Goal: Information Seeking & Learning: Learn about a topic

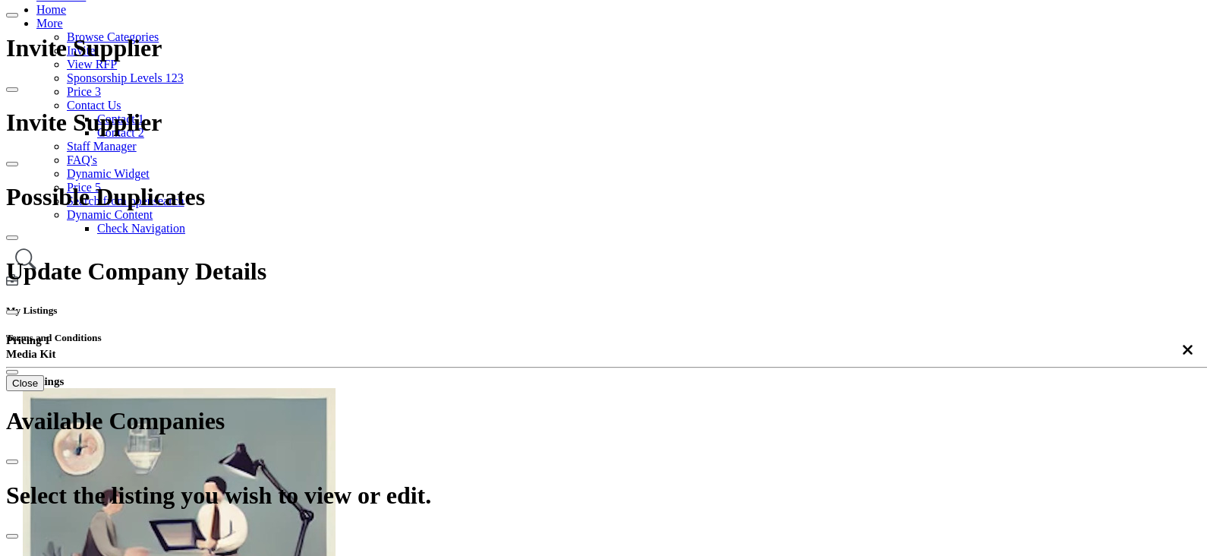
scroll to position [189, 0]
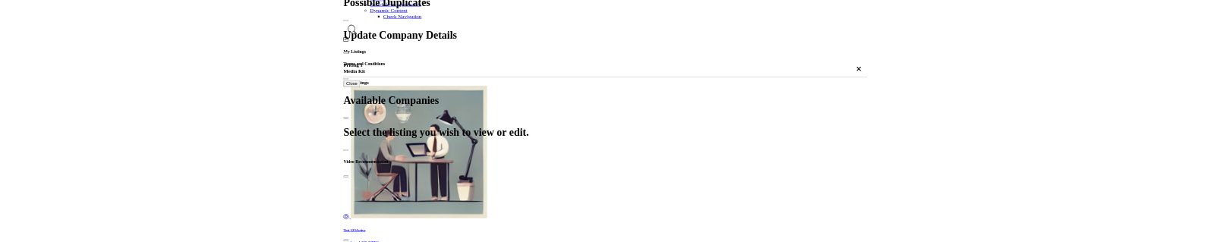
scroll to position [379, 0]
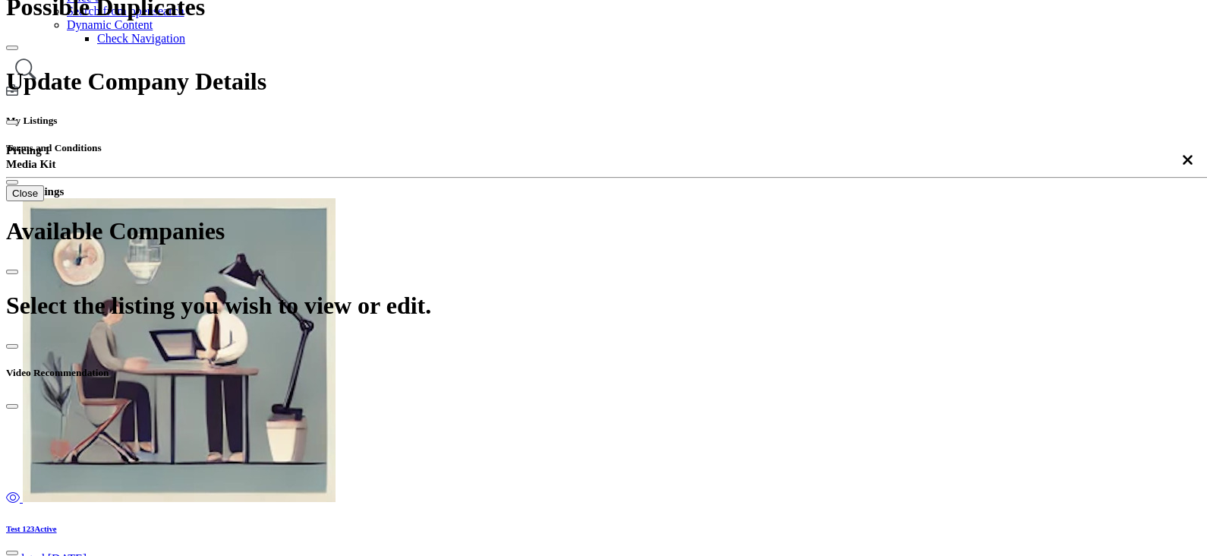
click at [904, 182] on div "Newest" at bounding box center [957, 176] width 171 height 14
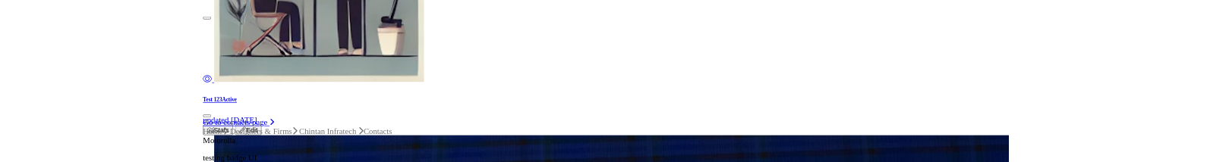
scroll to position [475, 0]
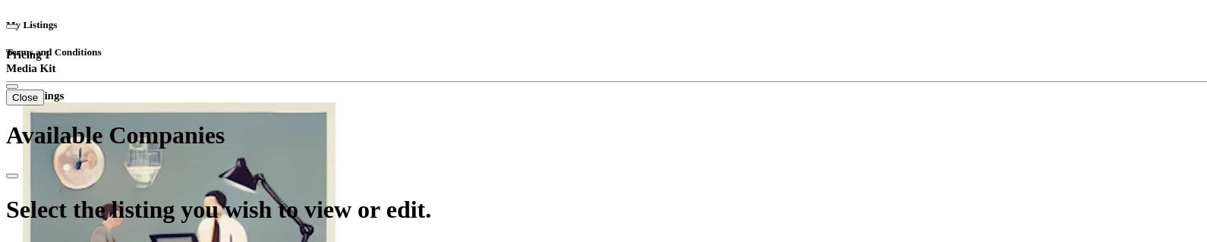
type input "*******"
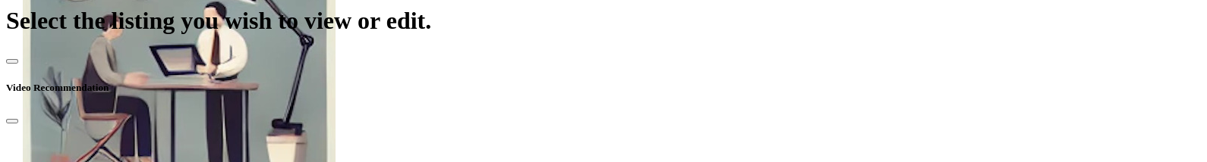
scroll to position [379, 0]
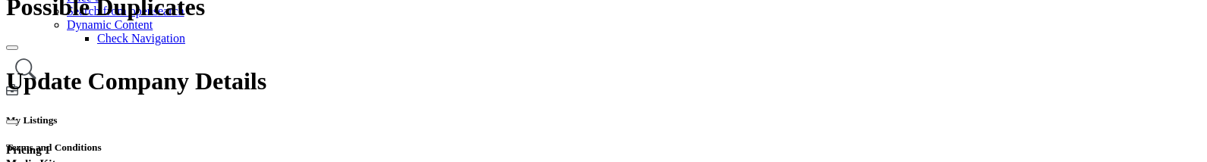
drag, startPoint x: 592, startPoint y: 131, endPoint x: 463, endPoint y: 123, distance: 129.3
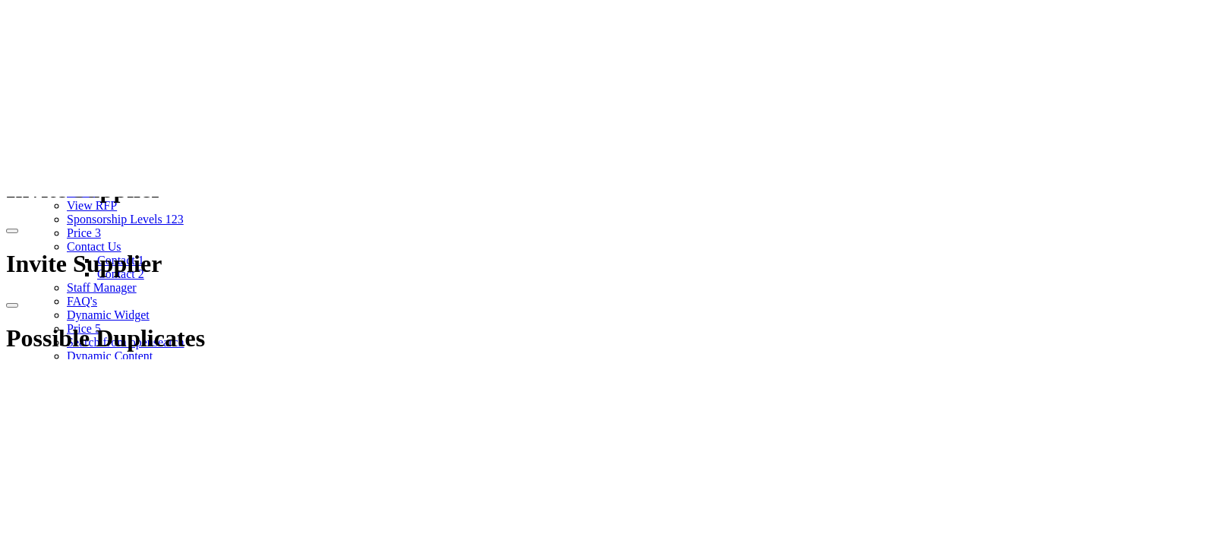
scroll to position [285, 0]
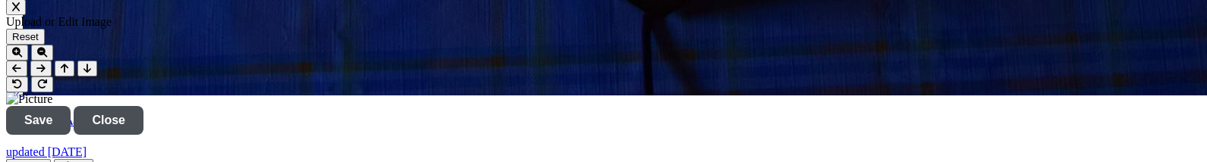
scroll to position [2088, 0]
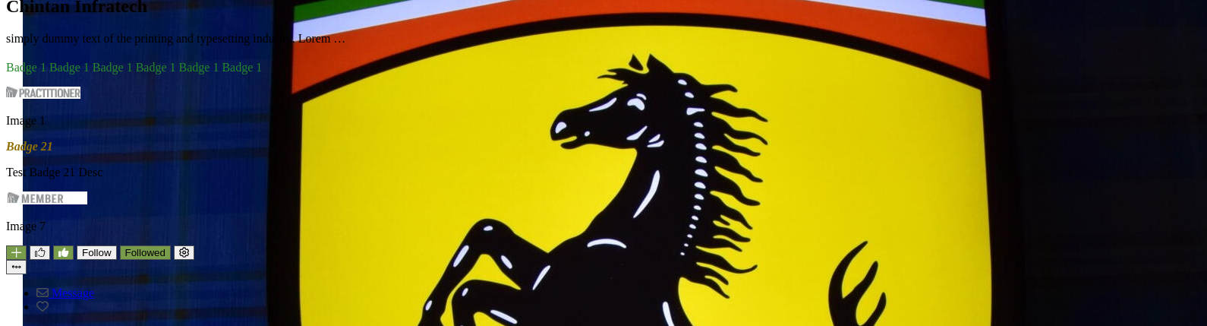
scroll to position [1044, 0]
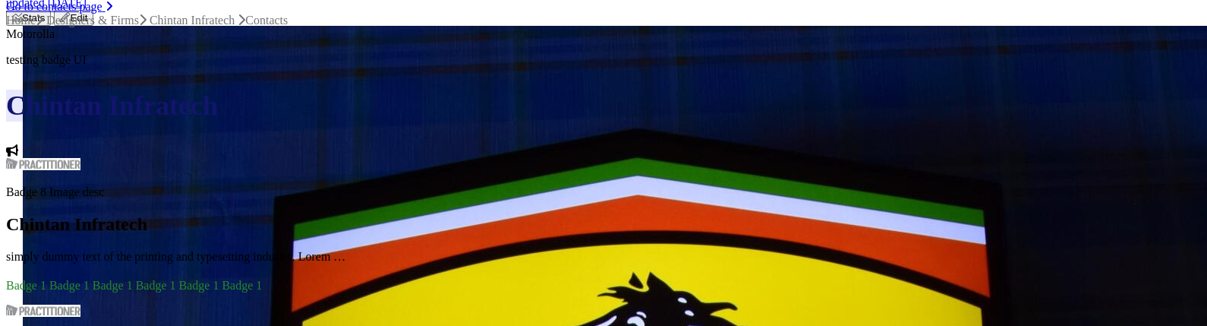
scroll to position [949, 0]
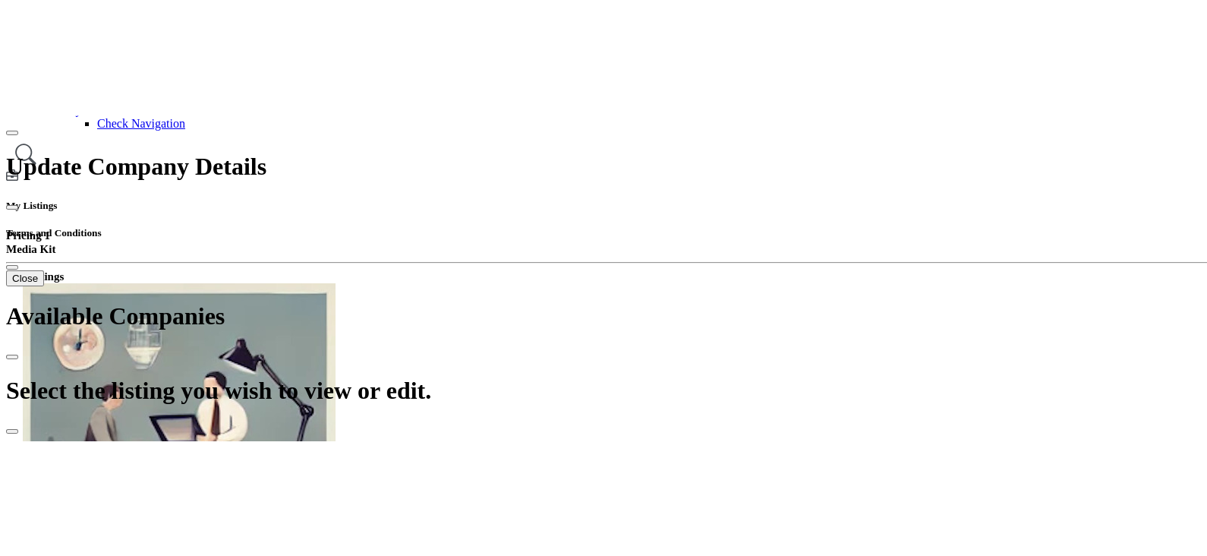
scroll to position [379, 0]
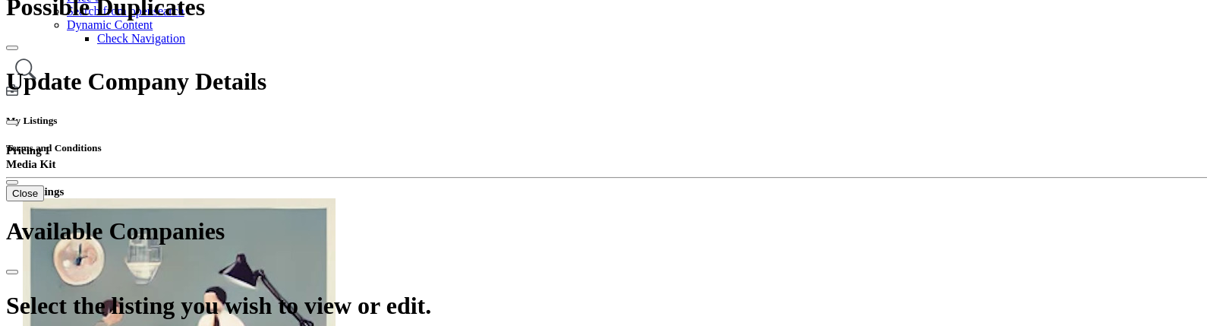
type input "*******"
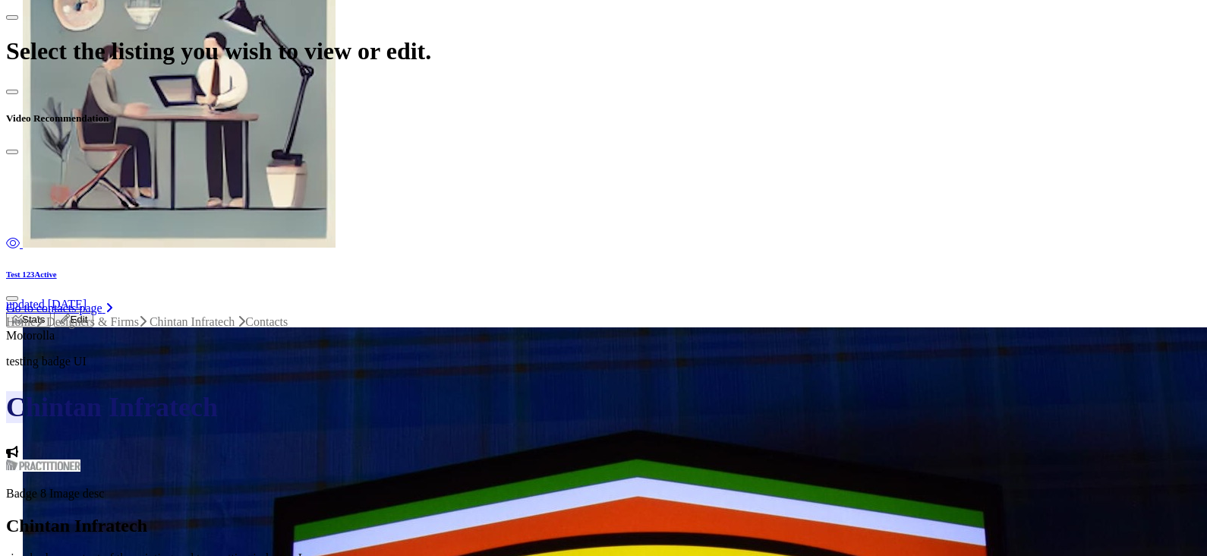
scroll to position [664, 0]
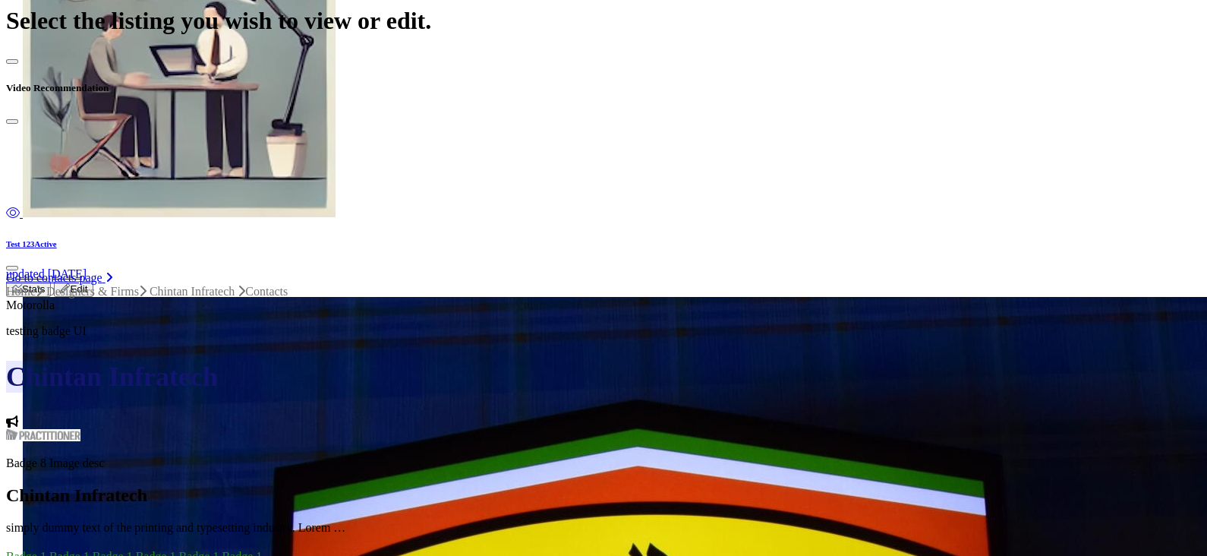
drag, startPoint x: 775, startPoint y: 462, endPoint x: 664, endPoint y: 88, distance: 390.4
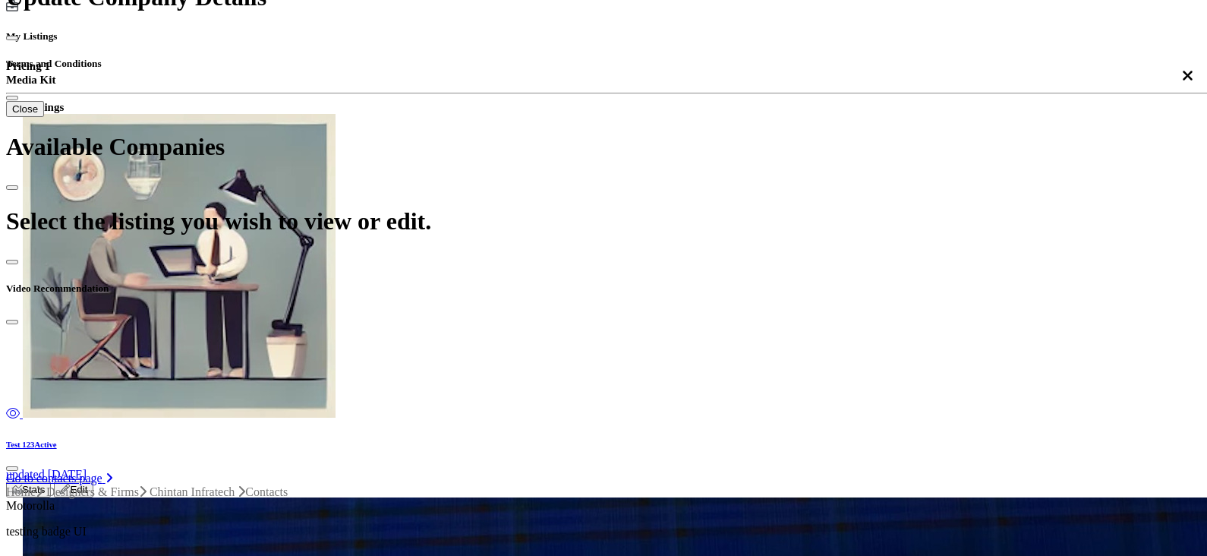
scroll to position [379, 0]
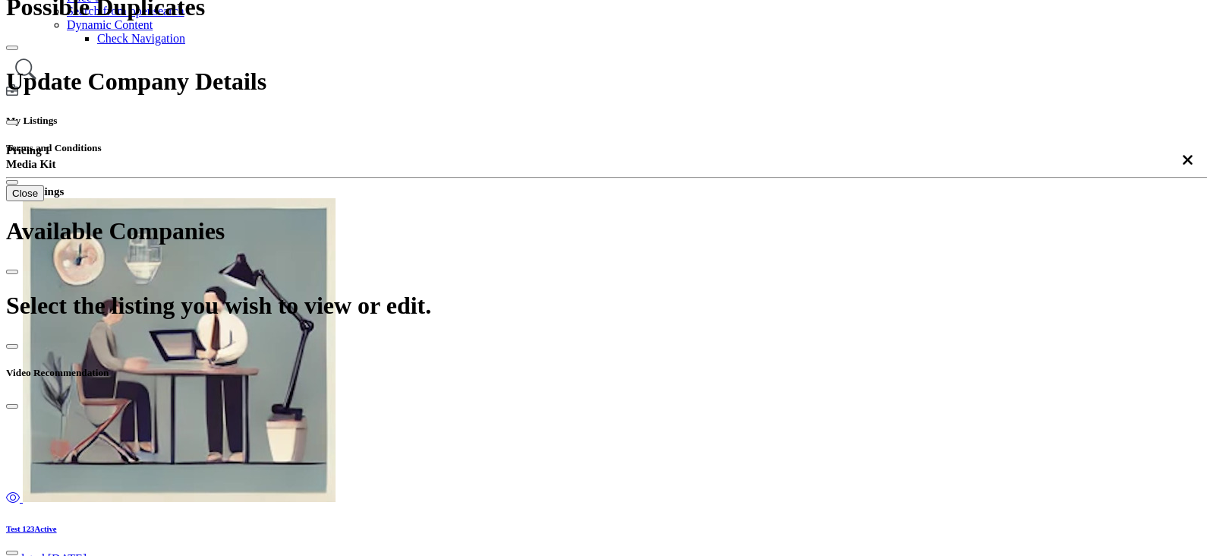
drag, startPoint x: 593, startPoint y: 135, endPoint x: 440, endPoint y: 116, distance: 153.8
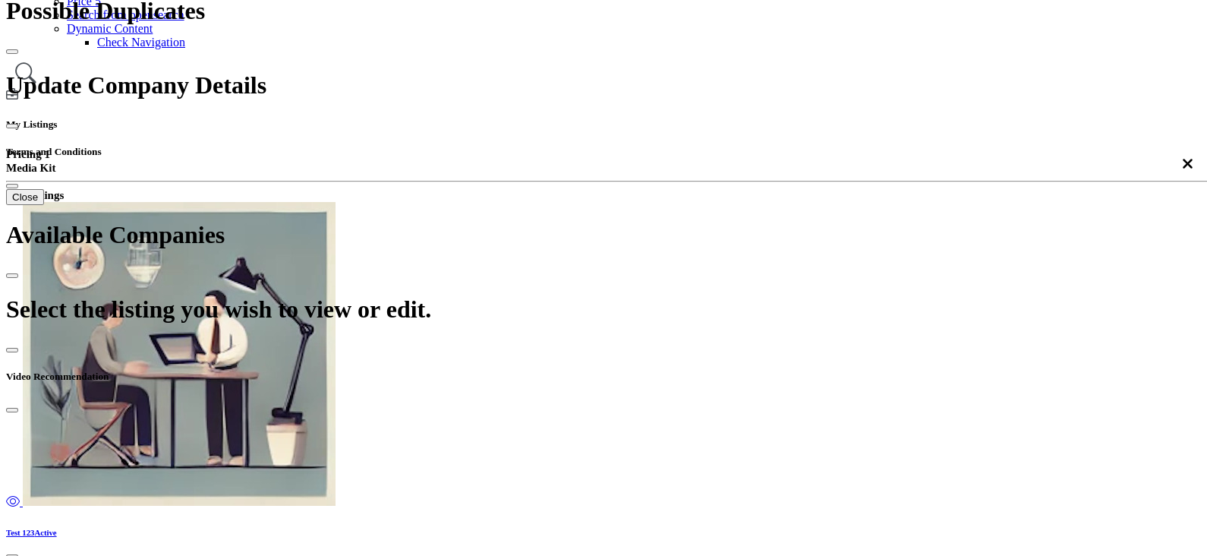
scroll to position [379, 0]
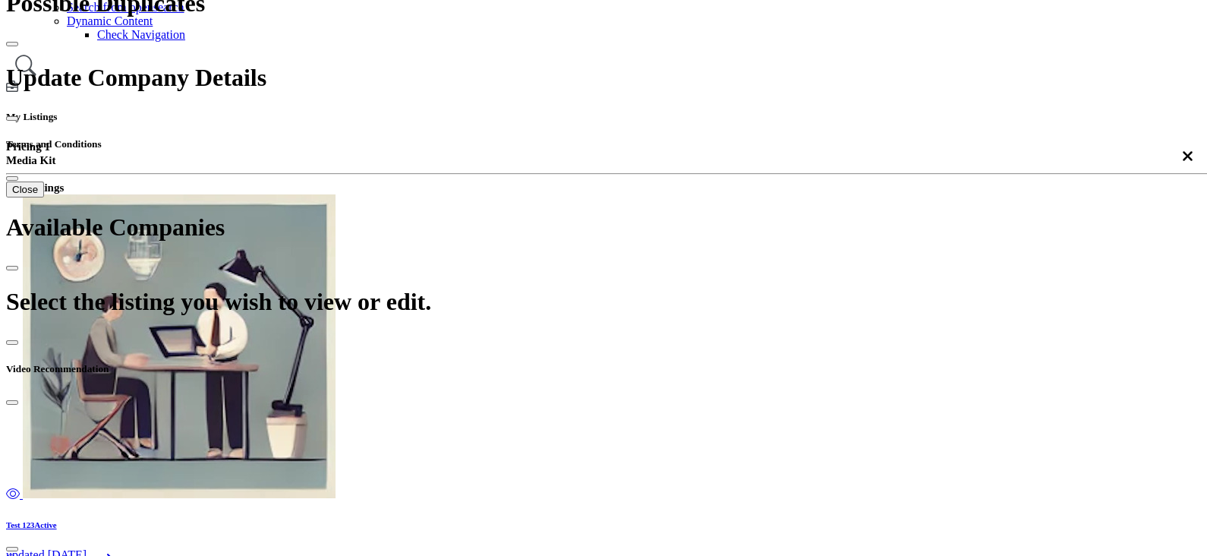
scroll to position [379, 0]
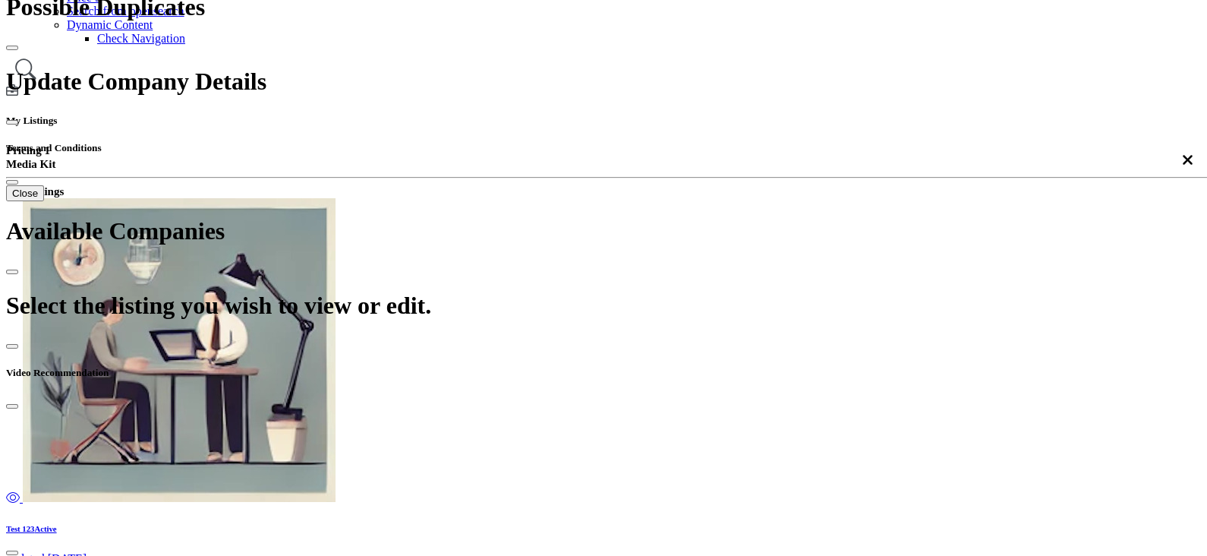
click at [0, 0] on div at bounding box center [0, 0] width 0 height 0
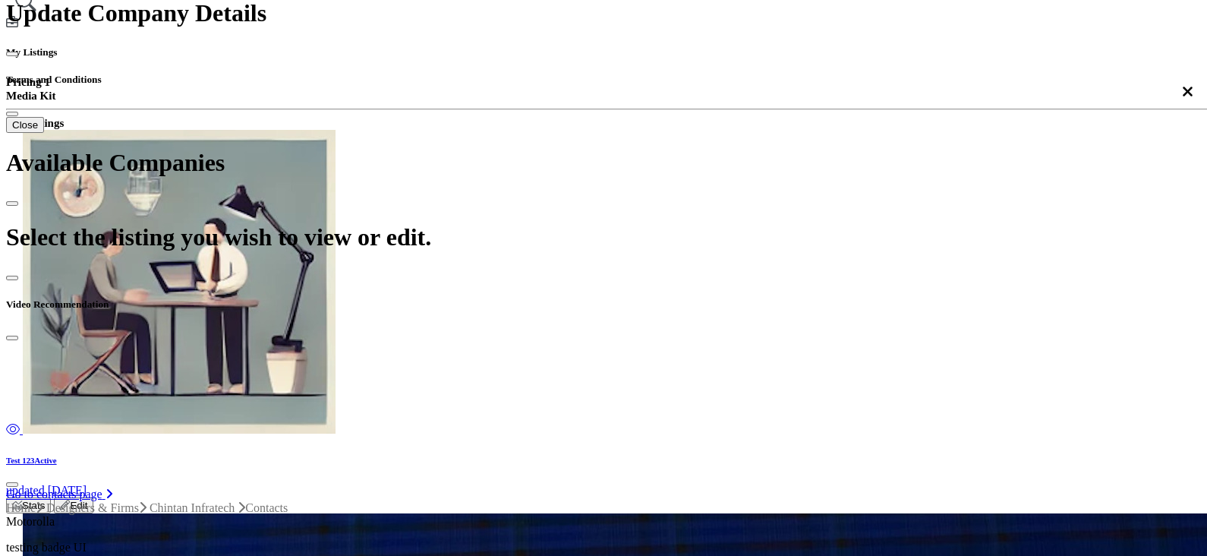
scroll to position [446, 0]
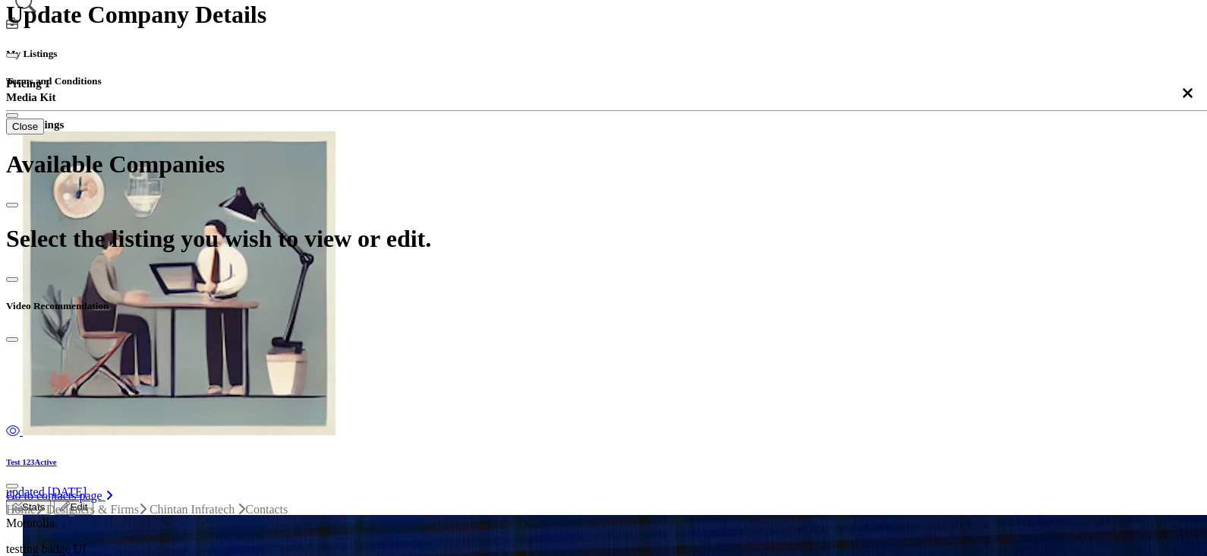
click at [539, 194] on div "Z-A (First Name)" at bounding box center [582, 188] width 171 height 14
type input "*******"
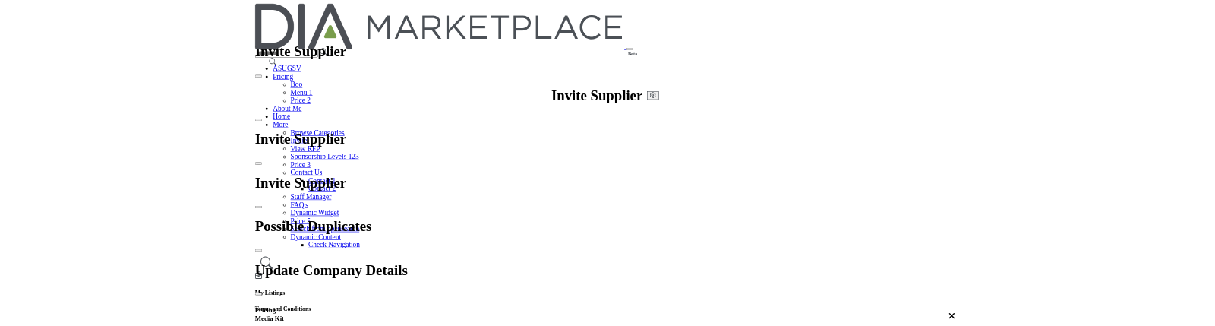
scroll to position [0, 0]
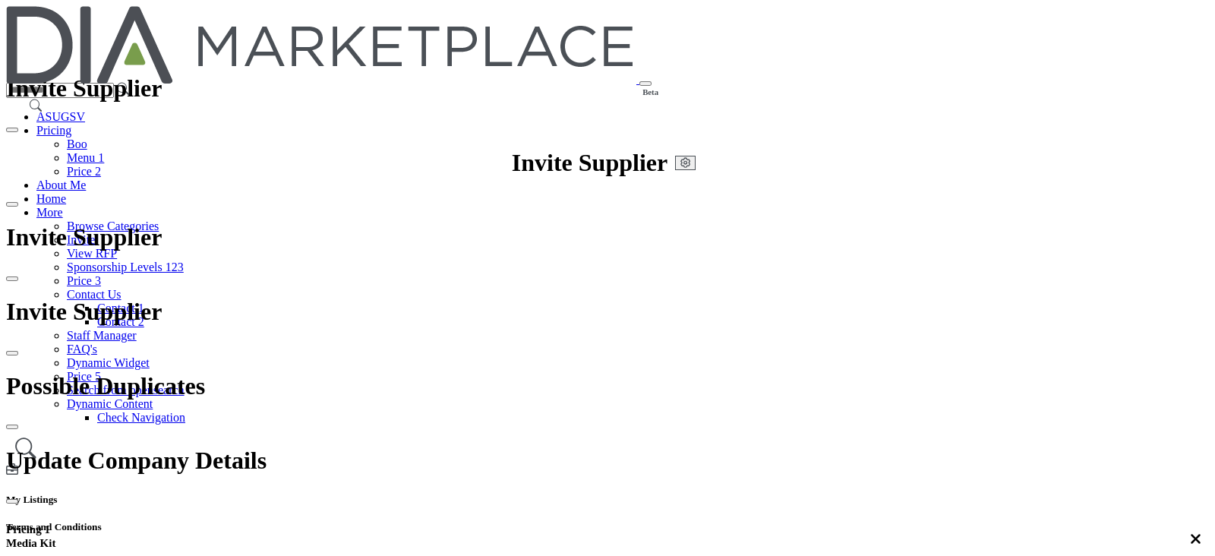
select select "****"
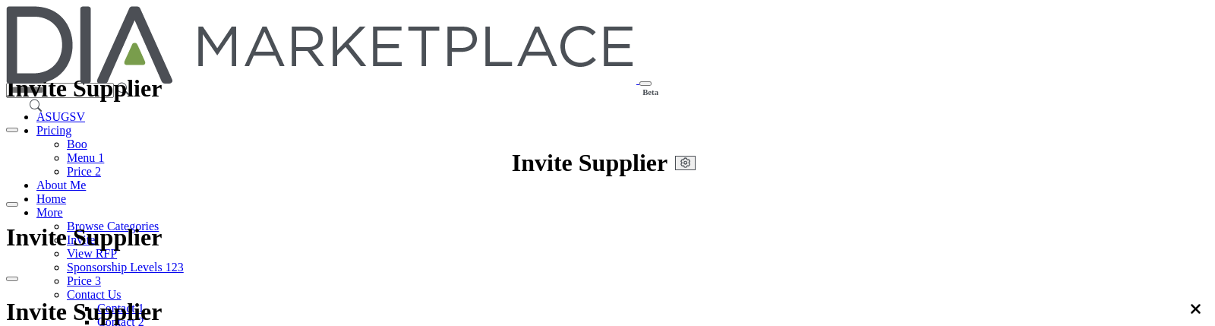
type input "****"
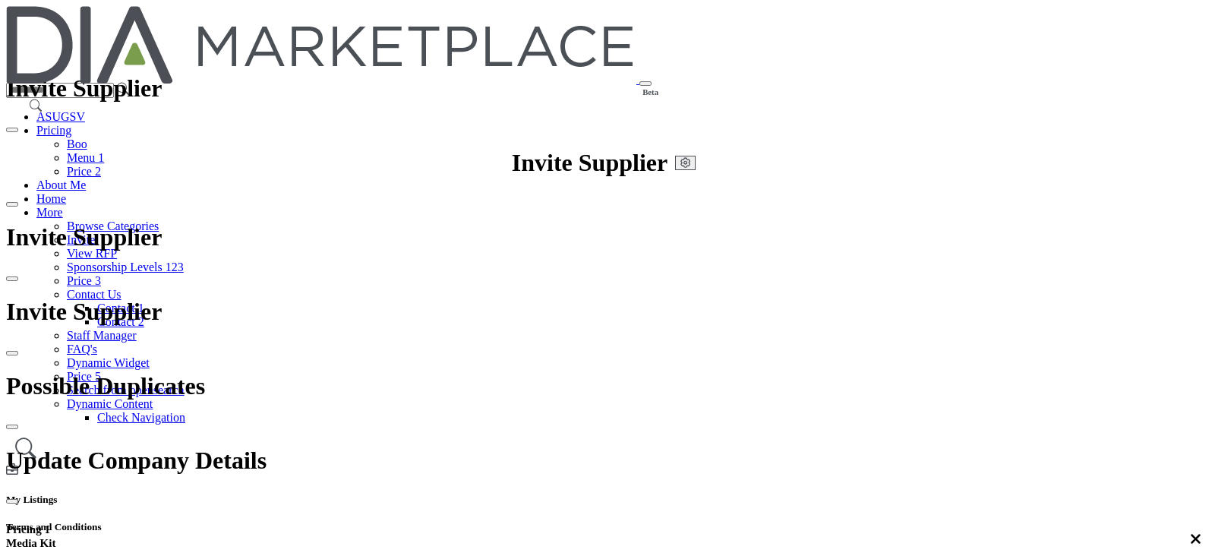
scroll to position [0, 0]
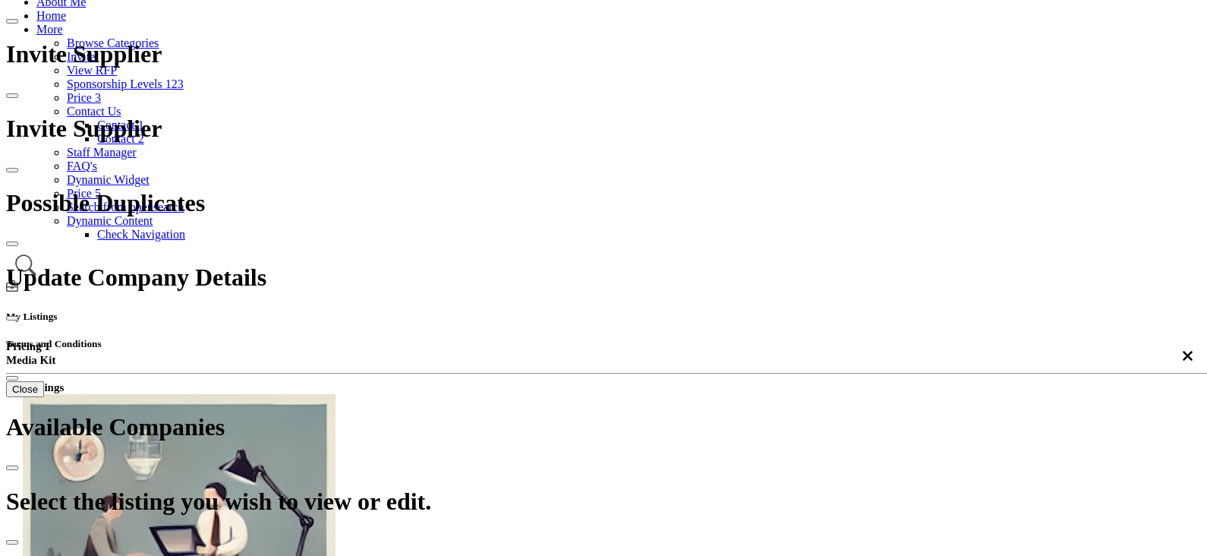
scroll to position [453, 0]
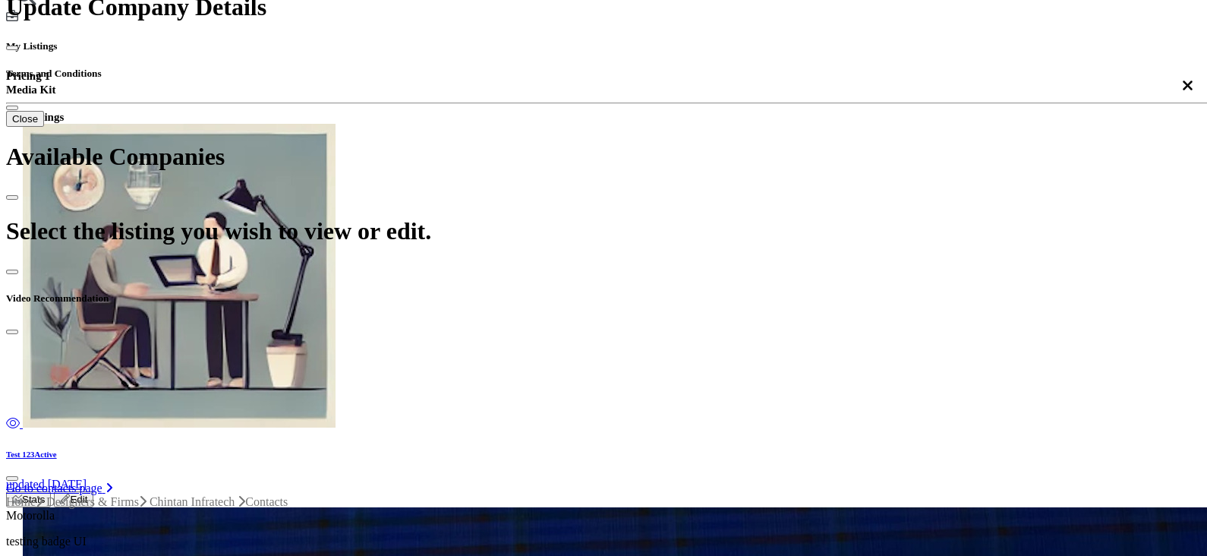
scroll to position [453, 0]
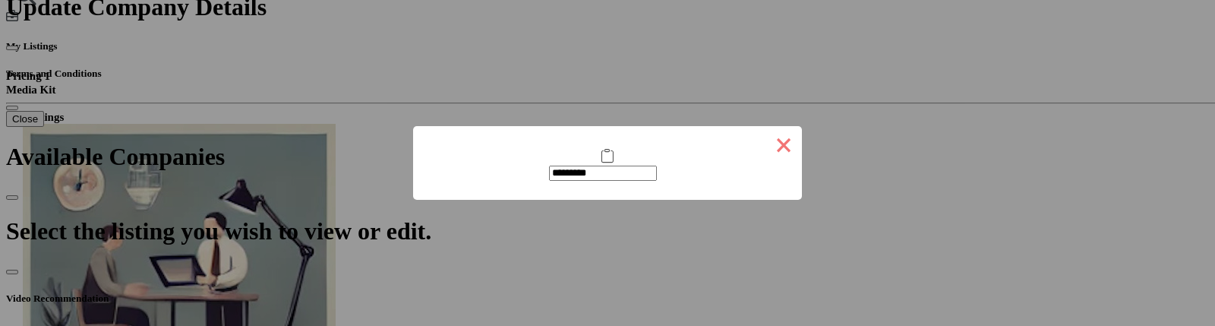
click at [765, 146] on button "×" at bounding box center [783, 144] width 36 height 36
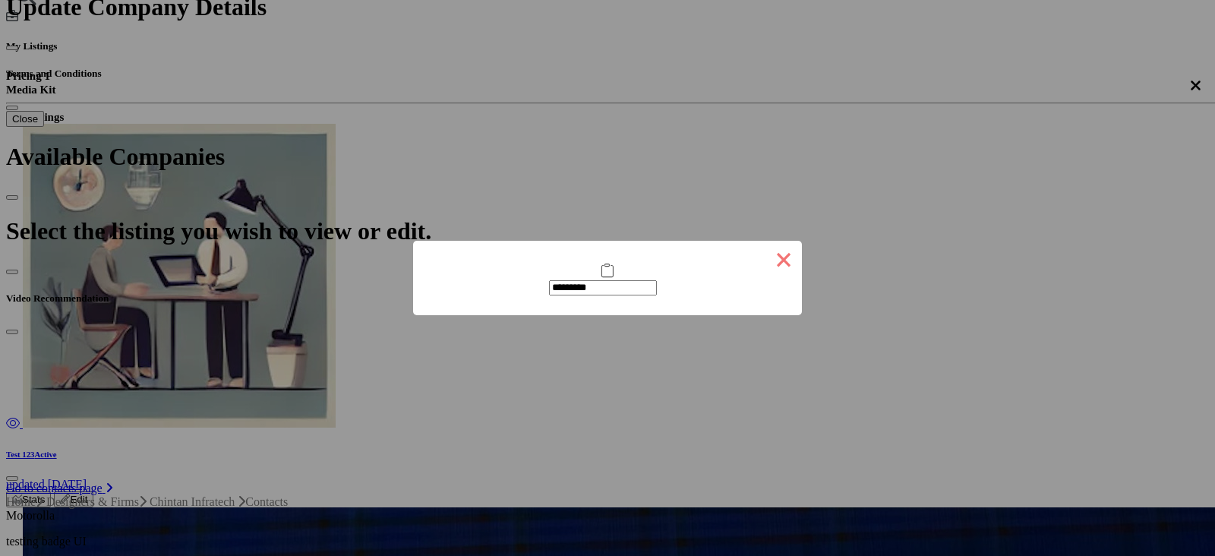
click at [769, 263] on button "×" at bounding box center [783, 259] width 36 height 36
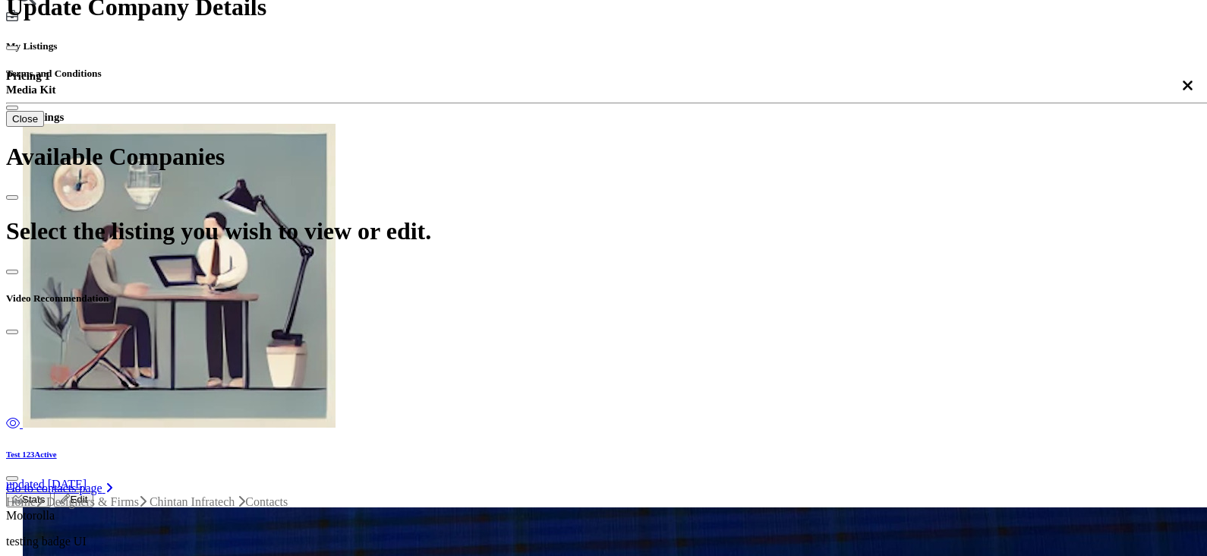
type input "**********"
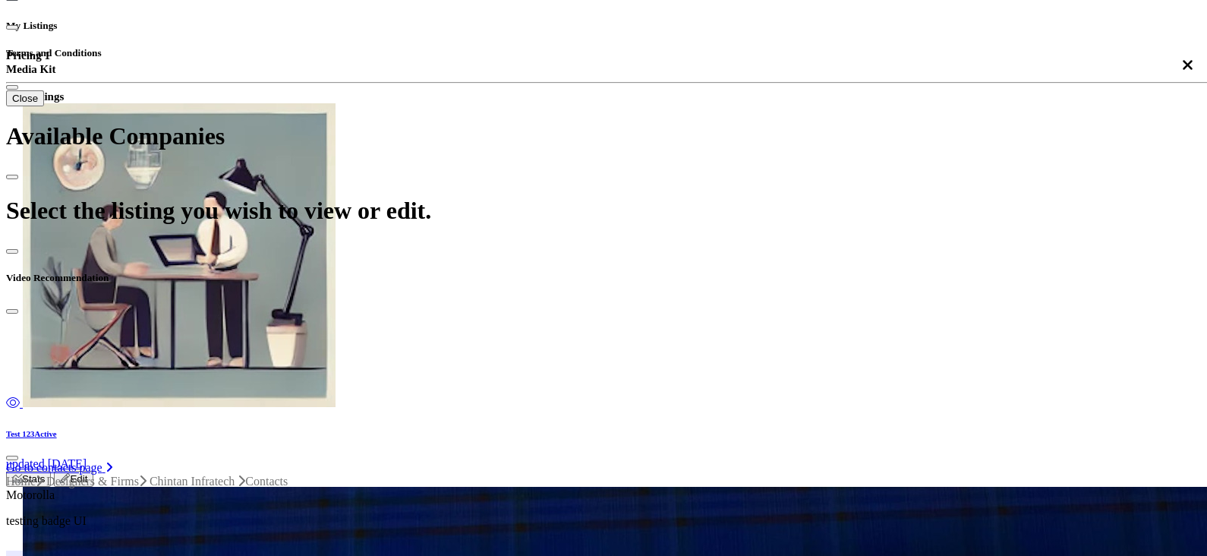
scroll to position [471, 0]
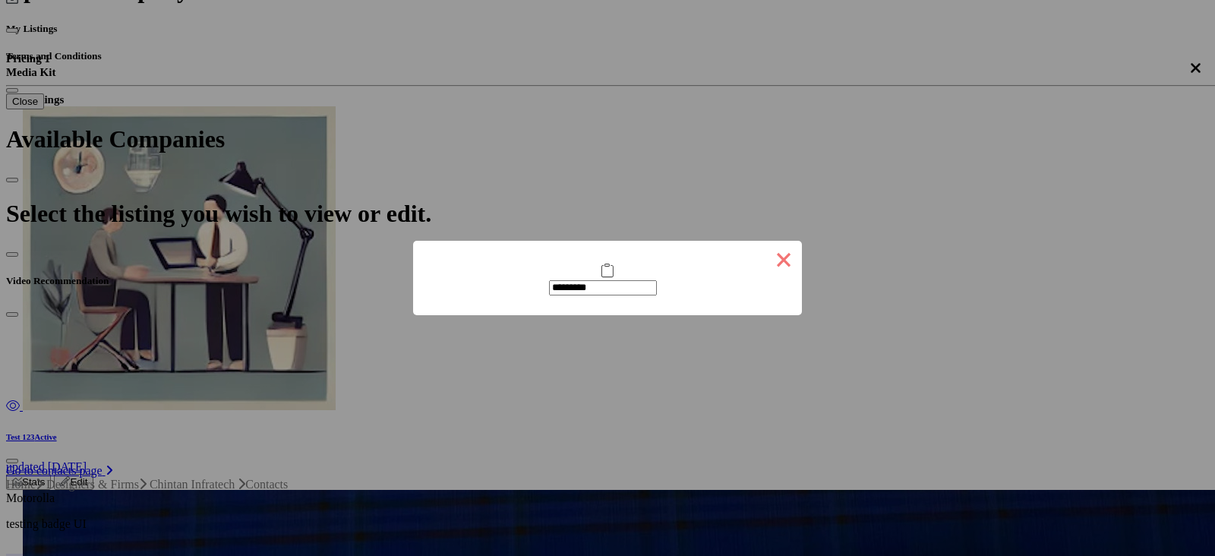
click at [765, 265] on button "×" at bounding box center [783, 259] width 36 height 36
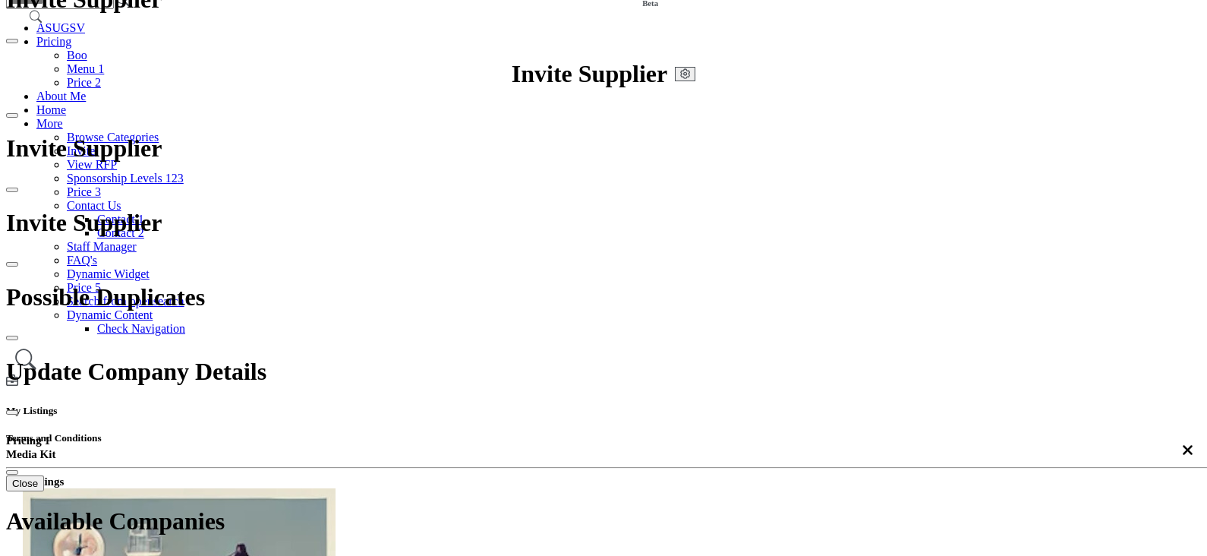
scroll to position [62, 0]
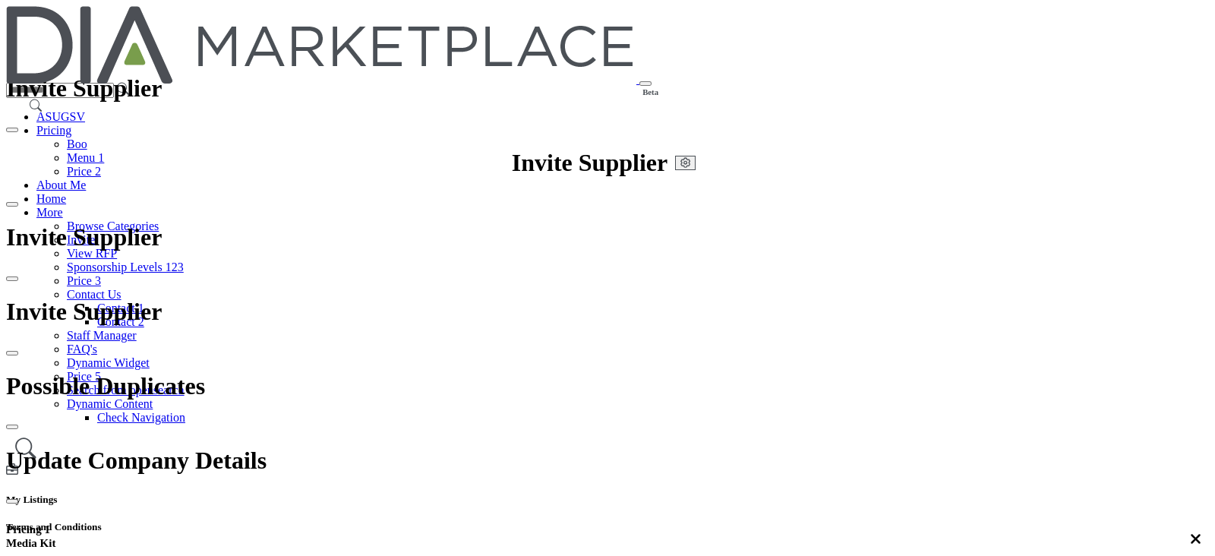
scroll to position [137, 0]
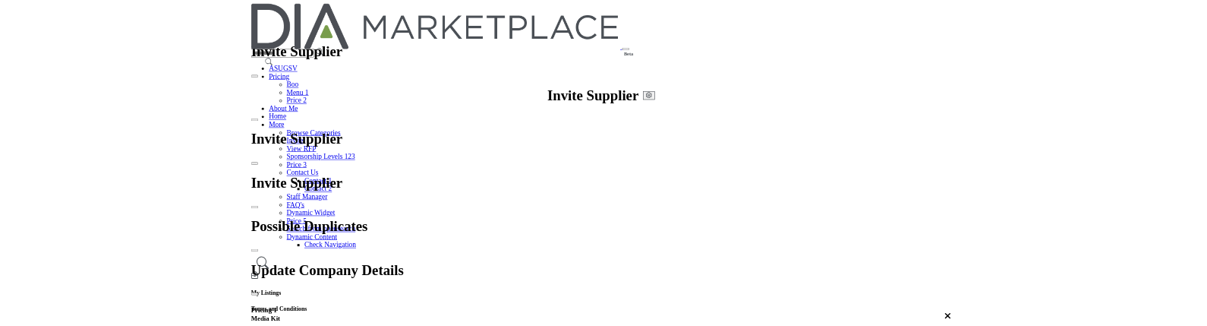
scroll to position [0, 0]
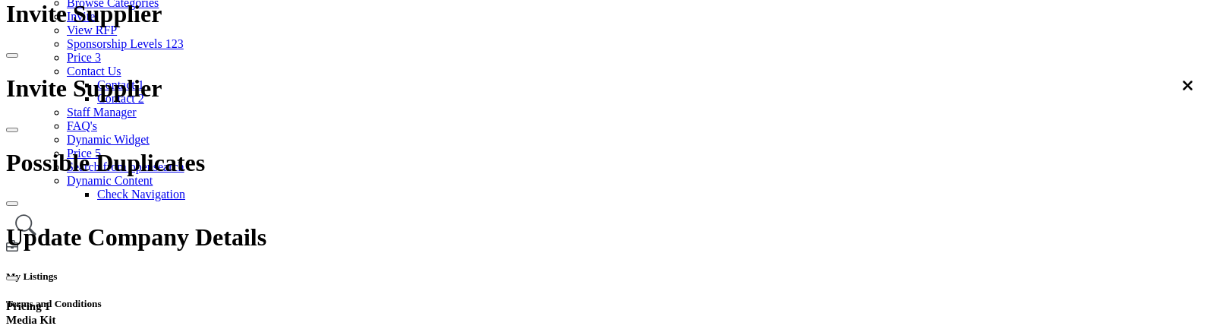
scroll to position [559, 0]
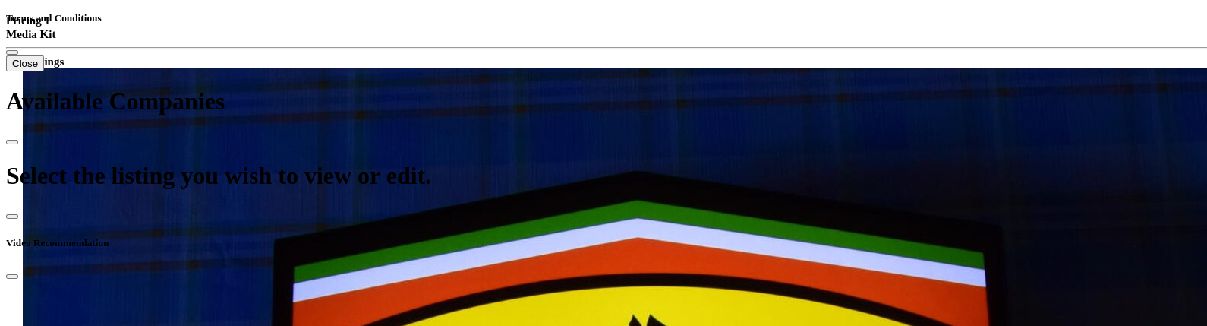
scroll to position [509, 0]
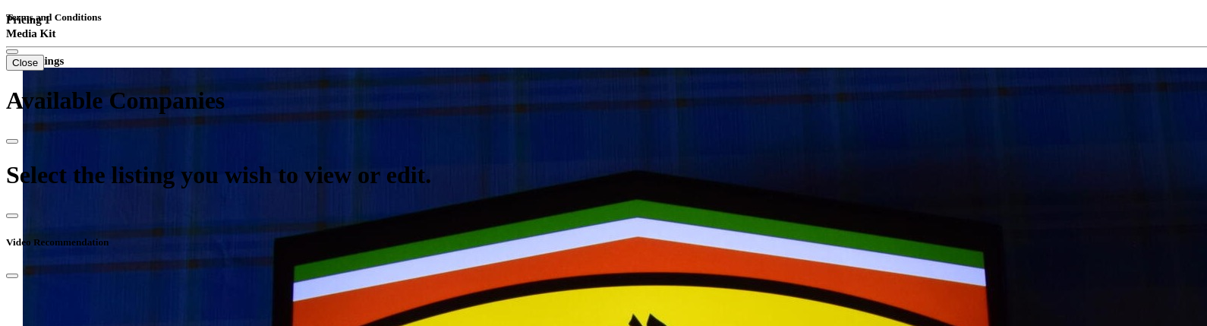
click at [549, 103] on div "A-Z (First Name)" at bounding box center [582, 97] width 171 height 14
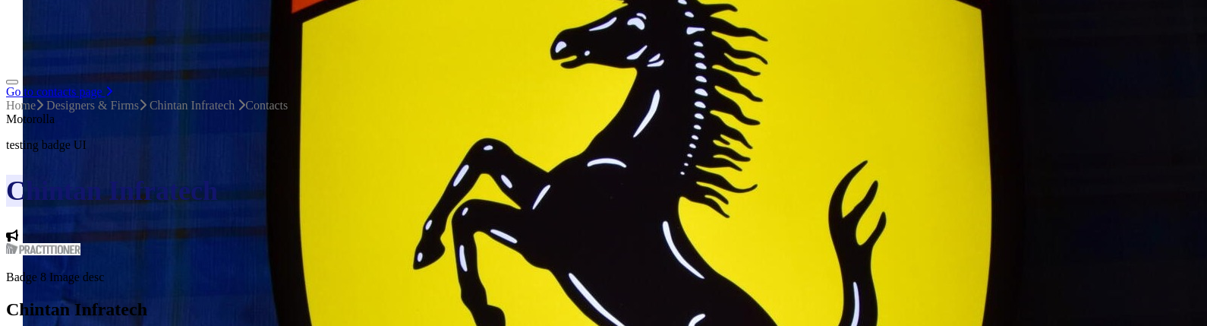
scroll to position [1118, 0]
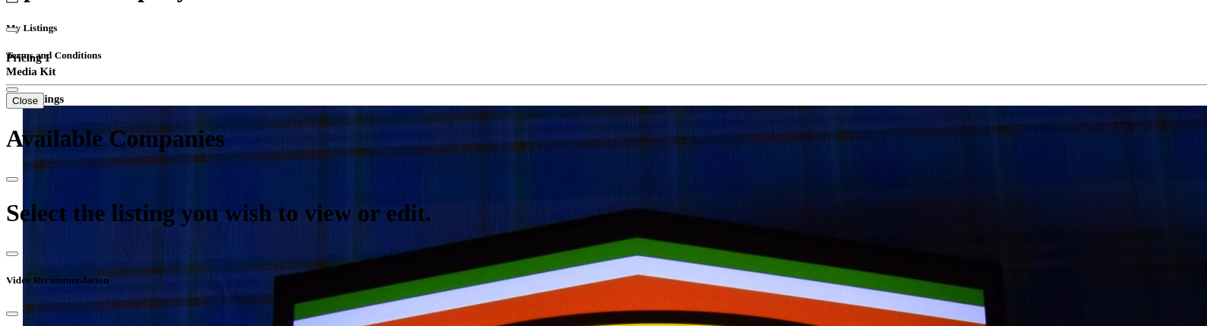
scroll to position [453, 0]
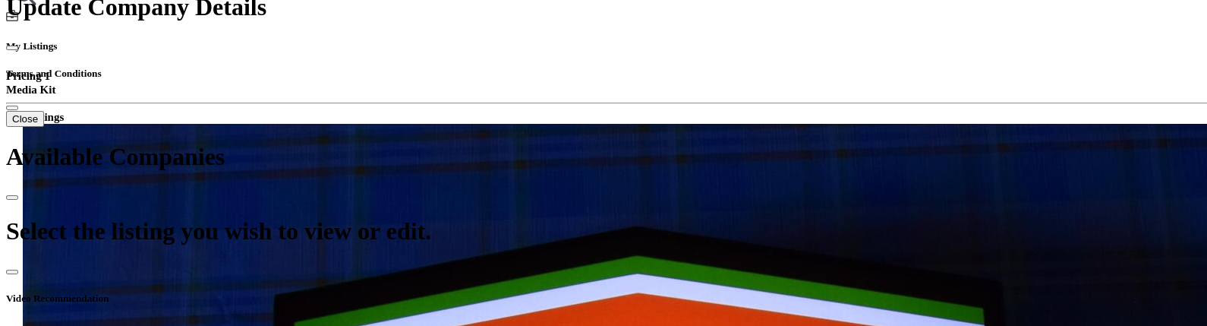
type input "***"
click at [575, 146] on div "Newest" at bounding box center [582, 139] width 171 height 14
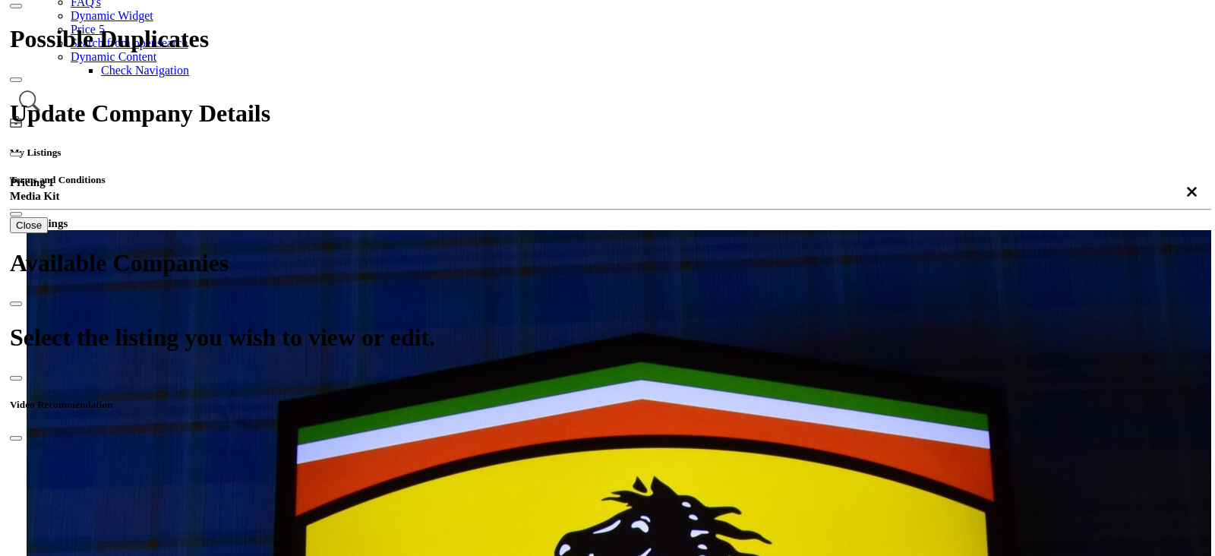
scroll to position [252, 0]
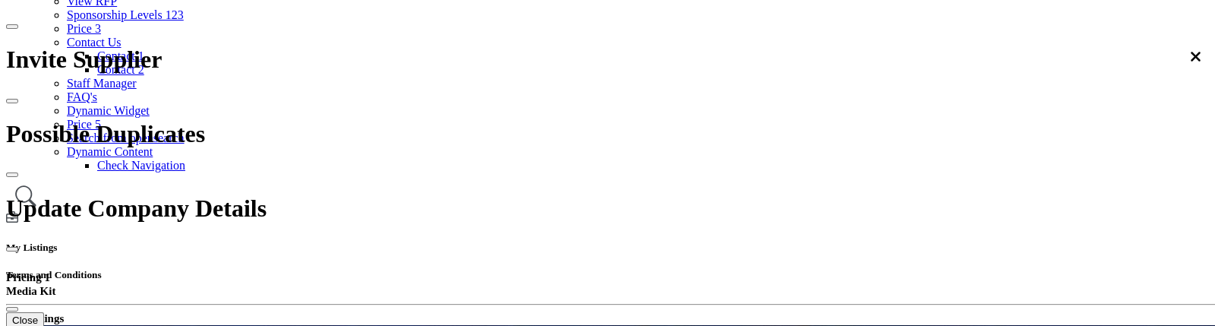
select select "****"
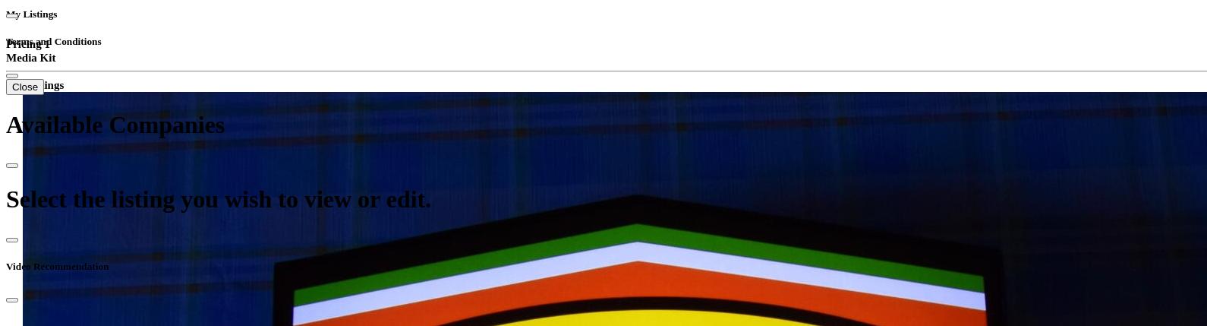
scroll to position [475, 0]
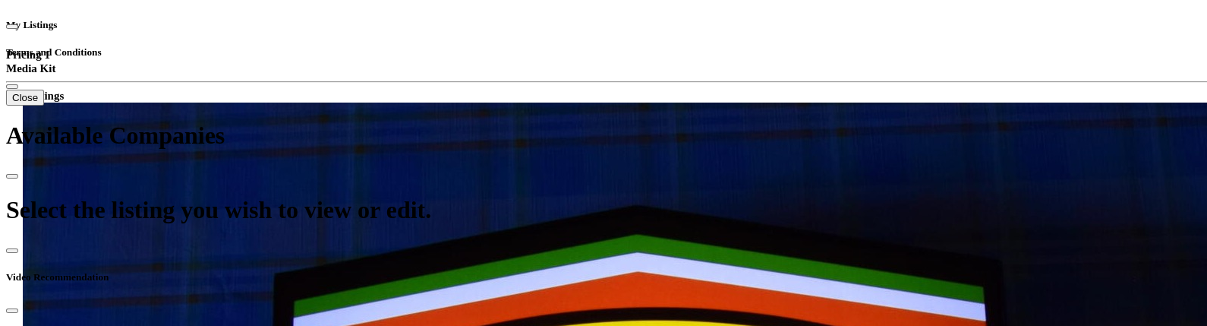
click at [560, 125] on div "Newest" at bounding box center [582, 119] width 171 height 14
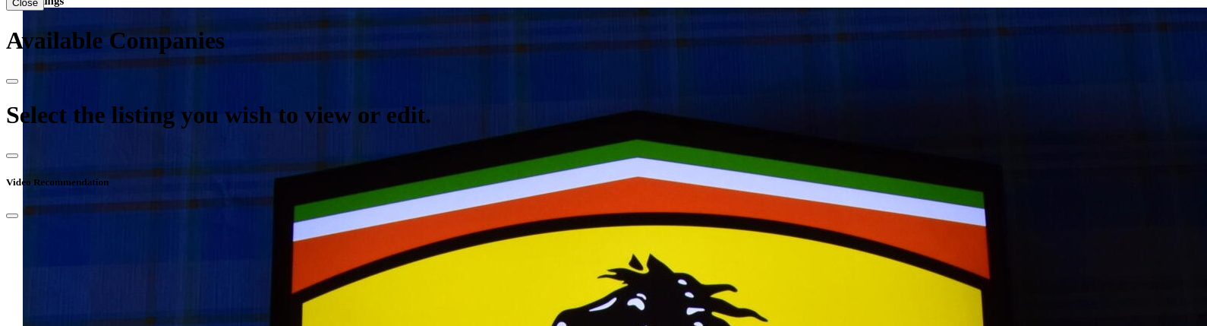
scroll to position [1267, 0]
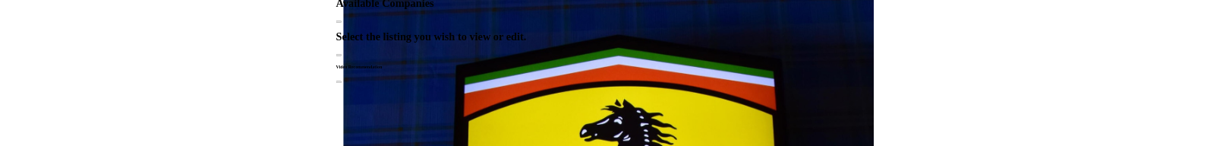
scroll to position [509, 0]
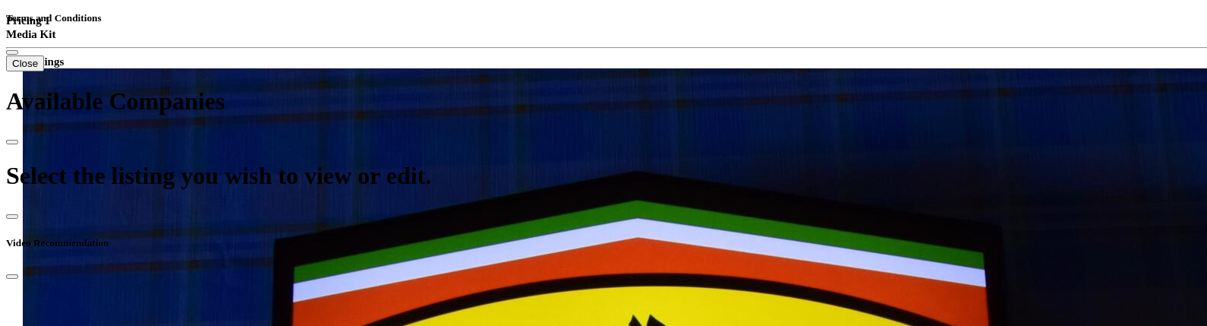
click at [559, 91] on div "Newest" at bounding box center [582, 84] width 171 height 14
